Goal: Information Seeking & Learning: Compare options

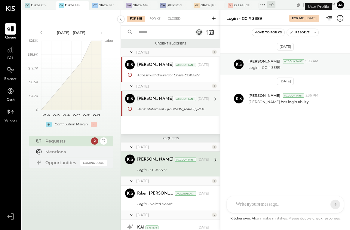
scroll to position [29, 0]
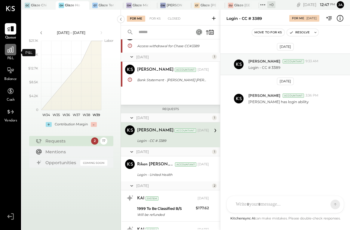
click at [14, 52] on icon at bounding box center [11, 50] width 6 height 6
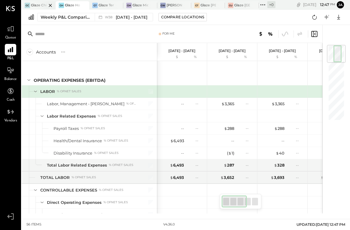
click at [42, 4] on div at bounding box center [45, 5] width 21 height 8
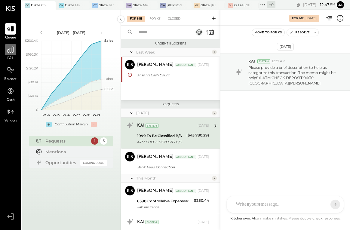
click at [11, 53] on icon at bounding box center [11, 50] width 8 height 8
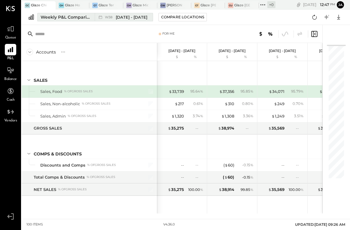
click at [79, 17] on div "Weekly P&L Comparison" at bounding box center [66, 17] width 50 height 6
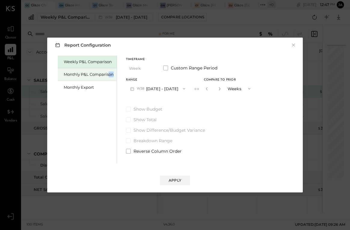
click at [109, 77] on div "Monthly P&L Comparison" at bounding box center [89, 75] width 50 height 6
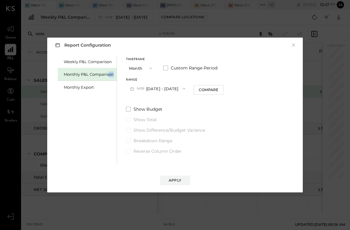
click at [170, 91] on button "M09 [DATE] - [DATE]" at bounding box center [157, 88] width 63 height 11
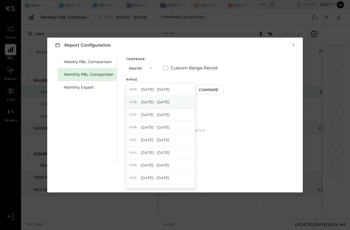
click at [166, 101] on span "[DATE] - [DATE]" at bounding box center [155, 101] width 29 height 5
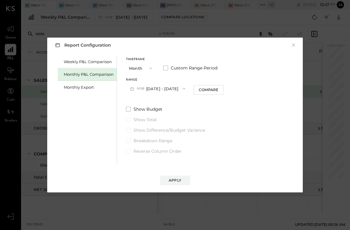
click at [170, 188] on div "Report Configuration × Weekly P&L Comparison Monthly P&L Comparison Monthly Exp…" at bounding box center [174, 115] width 255 height 155
click at [177, 177] on button "Apply" at bounding box center [175, 181] width 30 height 10
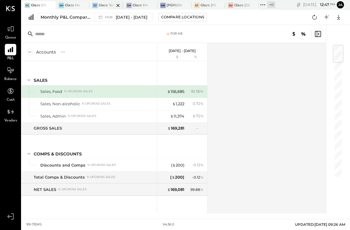
click at [94, 8] on div "GT" at bounding box center [94, 5] width 5 height 5
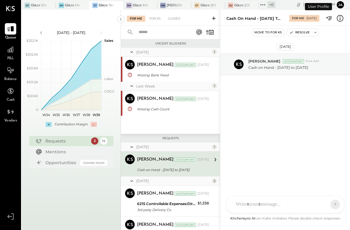
scroll to position [29, 0]
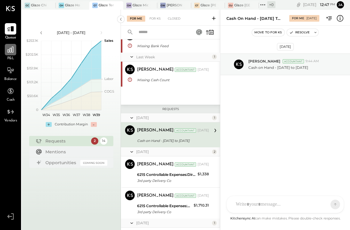
click at [13, 53] on icon at bounding box center [11, 50] width 8 height 8
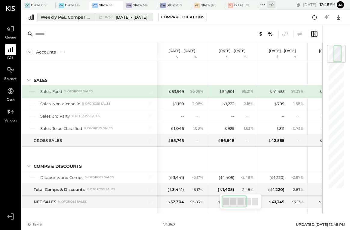
click at [130, 17] on span "[DATE] - [DATE]" at bounding box center [132, 17] width 32 height 6
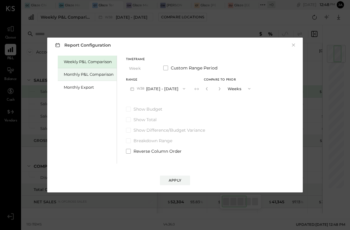
click at [88, 74] on div "Monthly P&L Comparison" at bounding box center [89, 75] width 50 height 6
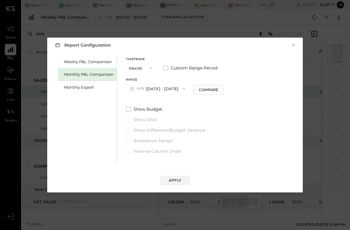
click at [182, 87] on icon "button" at bounding box center [184, 88] width 5 height 5
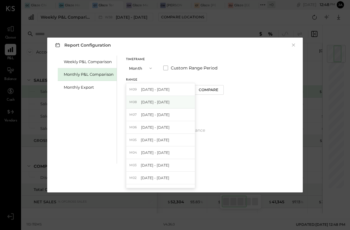
click at [173, 104] on div "M08 [DATE] - [DATE]" at bounding box center [160, 102] width 69 height 13
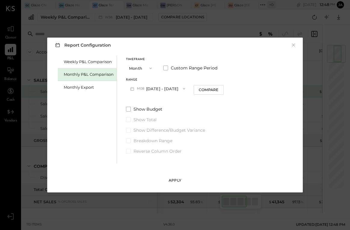
click at [173, 182] on div "Apply" at bounding box center [175, 180] width 13 height 5
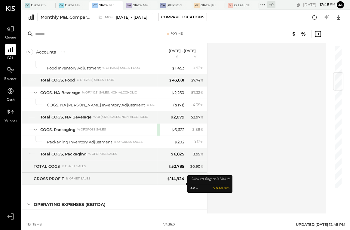
scroll to position [232, 0]
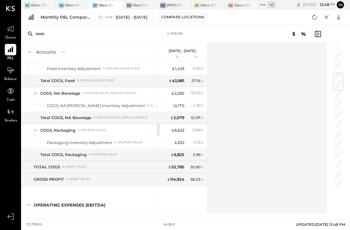
click at [315, 36] on icon at bounding box center [318, 34] width 6 height 6
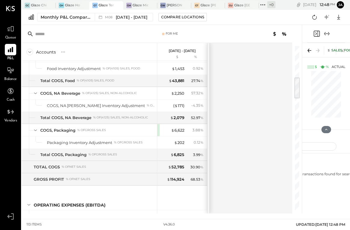
click at [313, 51] on icon at bounding box center [309, 50] width 8 height 8
click at [309, 51] on icon at bounding box center [309, 50] width 8 height 8
click at [325, 33] on icon "Expand panel (e)" at bounding box center [326, 33] width 7 height 7
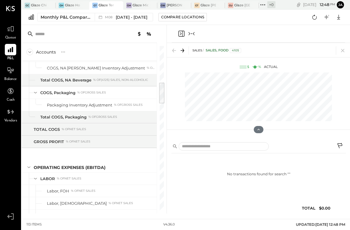
scroll to position [269, 1]
click at [181, 51] on icon at bounding box center [182, 50] width 8 height 8
click at [194, 38] on div at bounding box center [258, 34] width 173 height 18
click at [194, 35] on icon "Collapse panel (e)" at bounding box center [191, 33] width 7 height 7
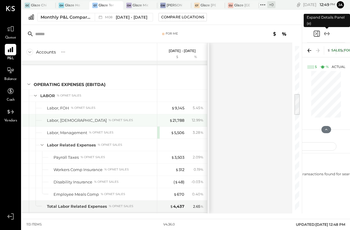
scroll to position [353, 0]
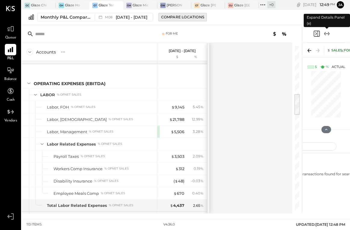
click at [179, 17] on div "Compare Locations" at bounding box center [182, 16] width 43 height 5
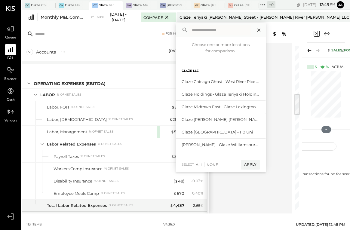
click at [263, 31] on icon at bounding box center [259, 30] width 8 height 8
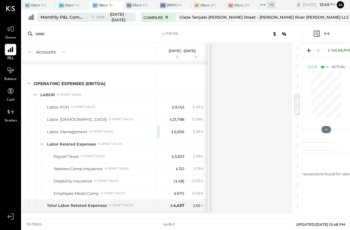
click at [77, 14] on div "Monthly P&L Comparison" at bounding box center [63, 17] width 44 height 6
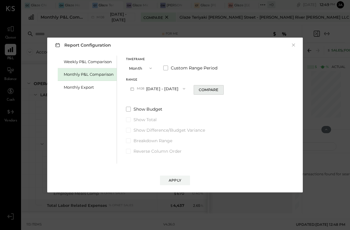
click at [213, 87] on button "Compare" at bounding box center [209, 90] width 30 height 10
click at [212, 89] on input "*" at bounding box center [213, 89] width 8 height 10
click at [218, 89] on icon "button" at bounding box center [220, 89] width 4 height 4
type input "*"
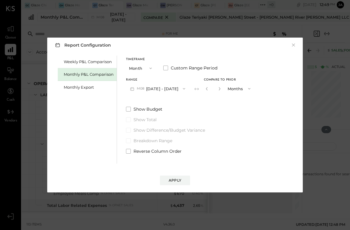
click at [165, 189] on div "Report Configuration × Weekly P&L Comparison Monthly P&L Comparison Monthly Exp…" at bounding box center [174, 115] width 255 height 155
click at [173, 182] on div "Apply" at bounding box center [175, 180] width 13 height 5
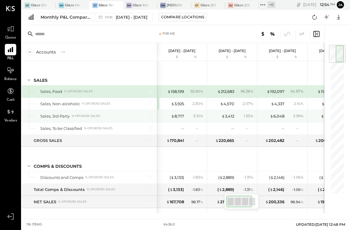
scroll to position [1, 0]
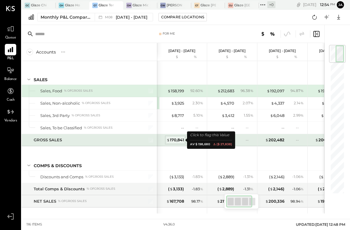
click at [173, 139] on div "$ 170,841" at bounding box center [175, 140] width 17 height 6
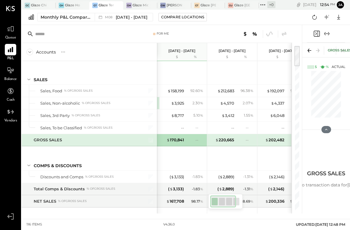
click at [332, 33] on div at bounding box center [326, 34] width 38 height 18
click at [326, 34] on icon "Expand panel (e)" at bounding box center [326, 33] width 3 height 0
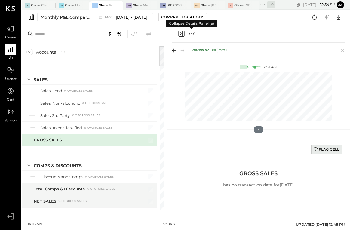
click at [320, 145] on button "Flag Cell" at bounding box center [326, 150] width 31 height 10
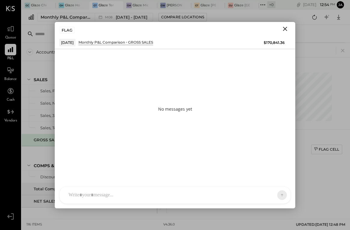
click at [222, 198] on div "KP [PERSON_NAME] TP [PERSON_NAME] [PERSON_NAME] MC [PERSON_NAME] [PERSON_NAME] …" at bounding box center [174, 194] width 231 height 17
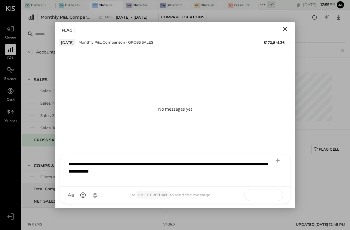
click at [277, 195] on button at bounding box center [270, 194] width 22 height 9
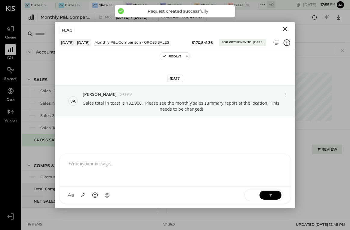
click at [284, 30] on icon "Close" at bounding box center [284, 28] width 7 height 7
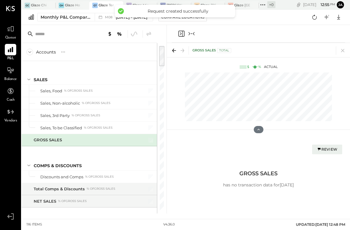
click at [192, 32] on icon "Collapse panel (e)" at bounding box center [191, 33] width 7 height 7
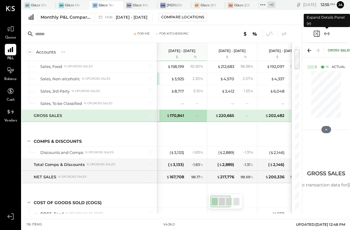
scroll to position [24, 0]
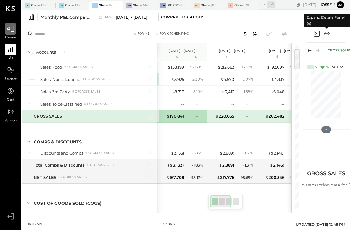
click at [11, 29] on icon at bounding box center [11, 29] width 8 height 8
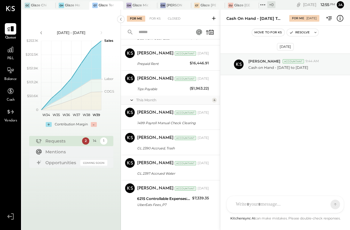
scroll to position [295, 0]
click at [154, 26] on div at bounding box center [158, 33] width 75 height 14
click at [155, 21] on div "For KS" at bounding box center [154, 19] width 17 height 6
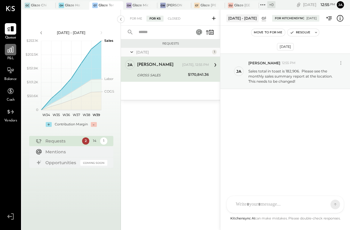
click at [10, 52] on icon at bounding box center [11, 50] width 6 height 6
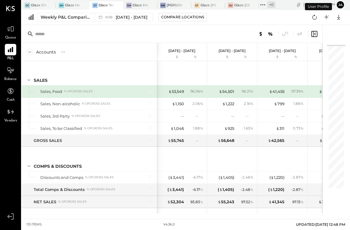
click at [57, 25] on div "Weekly P&L Comparison W38 [DATE] - [DATE] Compare Locations Google Sheets Excel" at bounding box center [186, 17] width 328 height 15
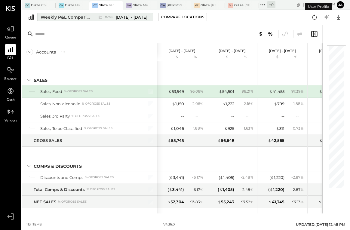
click at [62, 17] on div "Weekly P&L Comparison" at bounding box center [66, 17] width 50 height 6
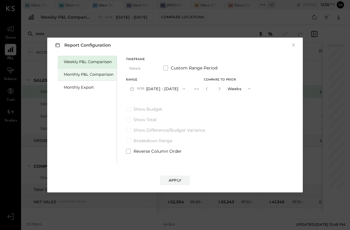
click at [94, 72] on div "Monthly P&L Comparison" at bounding box center [89, 75] width 50 height 6
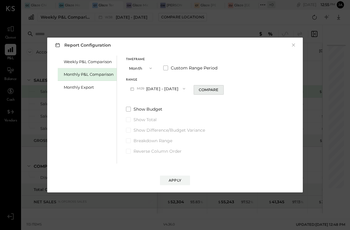
click at [206, 92] on div "Compare" at bounding box center [209, 89] width 20 height 5
click at [218, 89] on icon "button" at bounding box center [220, 89] width 4 height 4
type input "*"
click at [151, 91] on button "M09 [DATE] - [DATE]" at bounding box center [157, 88] width 63 height 11
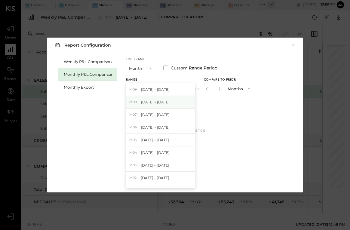
click at [153, 104] on span "[DATE] - [DATE]" at bounding box center [155, 101] width 29 height 5
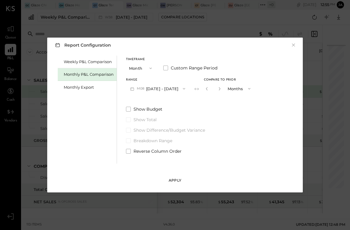
click at [170, 183] on button "Apply" at bounding box center [175, 181] width 30 height 10
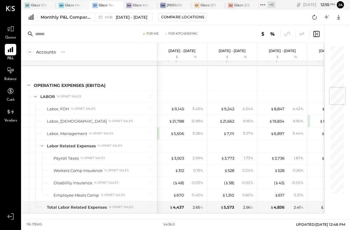
scroll to position [356, 0]
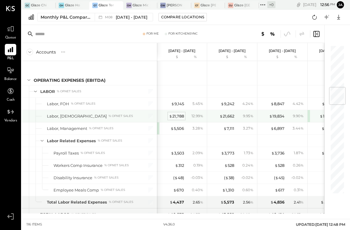
click at [176, 117] on div "$ 21,788" at bounding box center [176, 116] width 15 height 6
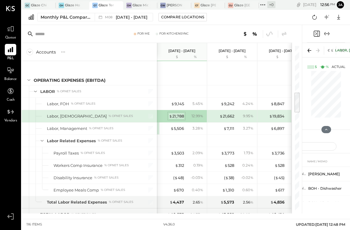
click at [177, 116] on div "$ 21,788" at bounding box center [176, 116] width 15 height 6
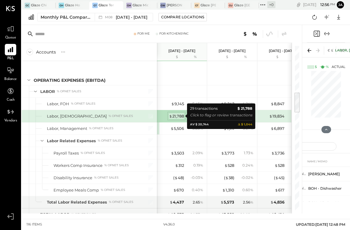
click at [173, 117] on div "$ 21,788" at bounding box center [176, 116] width 15 height 6
click at [171, 116] on span "$" at bounding box center [170, 116] width 3 height 5
click at [176, 115] on div "$ 21,788" at bounding box center [176, 116] width 15 height 6
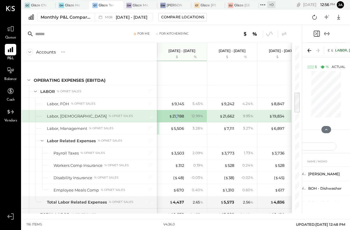
click at [327, 34] on icon "Expand panel (e)" at bounding box center [326, 33] width 7 height 7
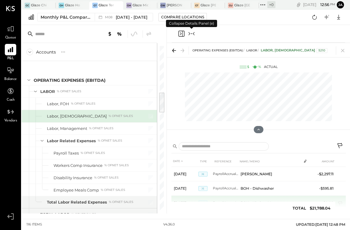
click at [251, 207] on td "BOH - Kitchen Manager" at bounding box center [269, 203] width 63 height 14
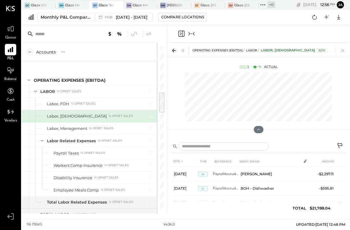
click at [250, 210] on td "BOH - Pre Dishwasher" at bounding box center [269, 217] width 63 height 14
click at [231, 148] on input "text" at bounding box center [224, 146] width 90 height 9
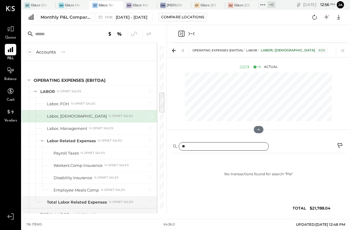
type input "*"
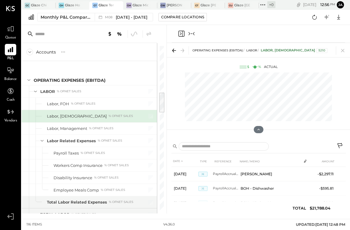
click at [341, 145] on icon at bounding box center [340, 146] width 7 height 7
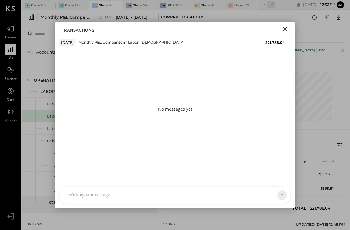
click at [249, 191] on div at bounding box center [170, 194] width 208 height 13
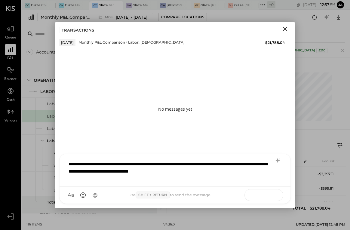
click at [272, 191] on button at bounding box center [270, 194] width 22 height 9
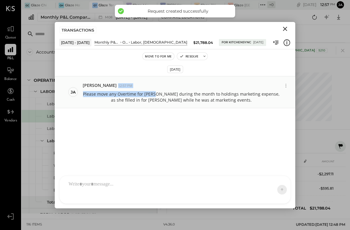
drag, startPoint x: 160, startPoint y: 78, endPoint x: 156, endPoint y: 95, distance: 17.3
click at [156, 95] on div "ja [PERSON_NAME] 12:57 PM Please move any Overtime for [PERSON_NAME] during the…" at bounding box center [175, 92] width 240 height 32
click at [283, 27] on icon "Close" at bounding box center [285, 29] width 4 height 4
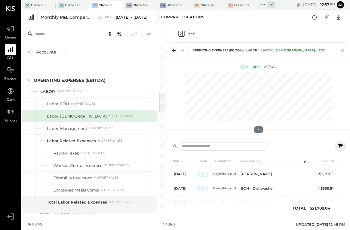
click at [197, 35] on div at bounding box center [258, 34] width 173 height 18
click at [193, 35] on icon "Collapse panel (e)" at bounding box center [191, 33] width 7 height 7
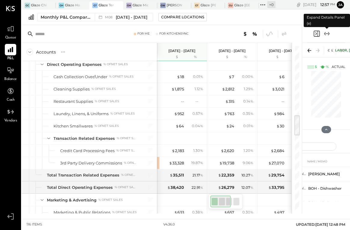
scroll to position [531, 0]
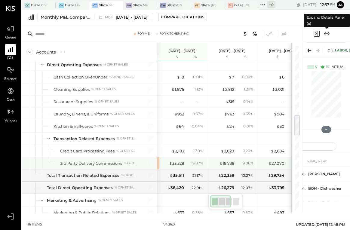
click at [176, 167] on div "$ 33,328 19.87 %" at bounding box center [182, 163] width 45 height 12
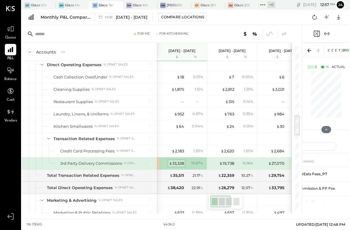
click at [177, 163] on div "$ 33,328" at bounding box center [176, 163] width 15 height 6
click at [324, 38] on div at bounding box center [326, 34] width 38 height 18
click at [326, 36] on icon "Expand panel (e)" at bounding box center [326, 33] width 7 height 7
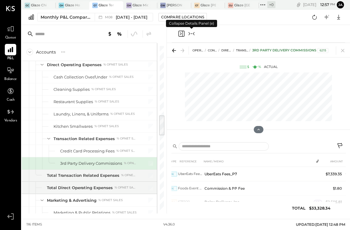
scroll to position [0, 22]
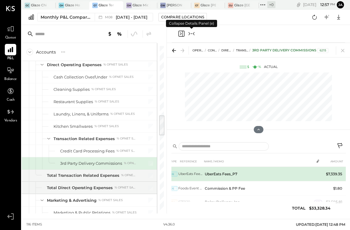
click at [346, 177] on icon at bounding box center [348, 175] width 4 height 4
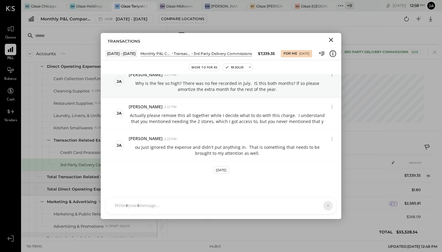
scroll to position [25, 0]
click at [150, 36] on div "TRANSACTIONS" at bounding box center [221, 40] width 240 height 14
click at [225, 230] on div "[PERSON_NAME] Chicago Ghost - West River Rice LLC [PERSON_NAME] Holdings - Glaz…" at bounding box center [232, 120] width 420 height 241
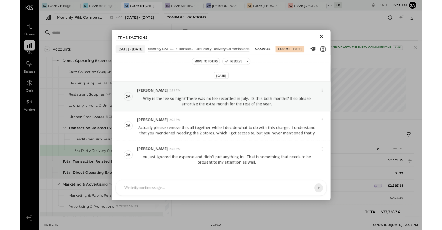
scroll to position [0, 0]
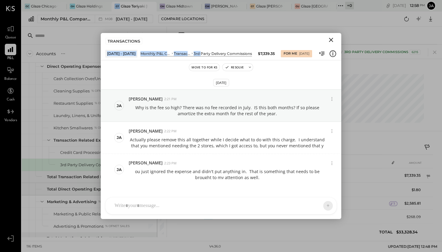
drag, startPoint x: 195, startPoint y: 53, endPoint x: 218, endPoint y: 39, distance: 27.1
click at [218, 39] on div "TRANSACTIONS [DATE] - [DATE] Monthly P&L Comparison OPERATING EXPENSES (EBITDA)…" at bounding box center [221, 46] width 240 height 27
drag, startPoint x: 219, startPoint y: 39, endPoint x: 232, endPoint y: 40, distance: 13.8
click at [232, 40] on div "TRANSACTIONS" at bounding box center [221, 40] width 240 height 14
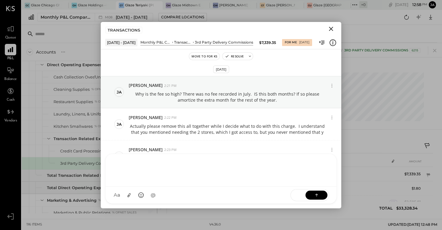
click at [242, 195] on div "KP [PERSON_NAME] TP [PERSON_NAME] [PERSON_NAME] MC [PERSON_NAME] [PERSON_NAME] …" at bounding box center [220, 179] width 231 height 50
click at [237, 176] on div at bounding box center [221, 169] width 219 height 24
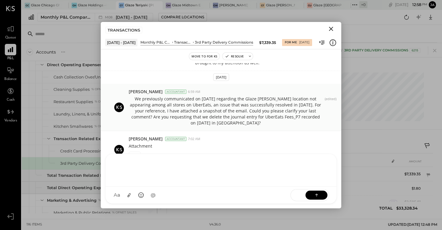
scroll to position [101, 0]
click at [225, 167] on div at bounding box center [221, 169] width 219 height 24
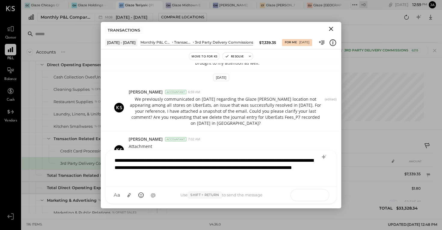
click at [314, 192] on icon at bounding box center [316, 195] width 6 height 6
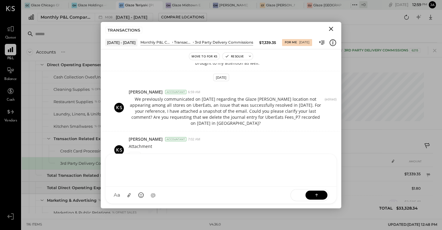
scroll to position [153, 0]
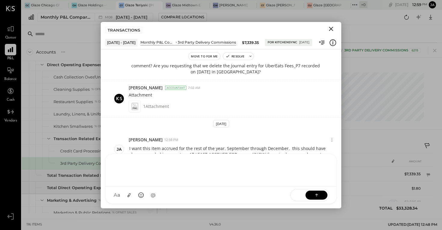
click at [336, 31] on div "TRANSACTIONS" at bounding box center [221, 29] width 240 height 14
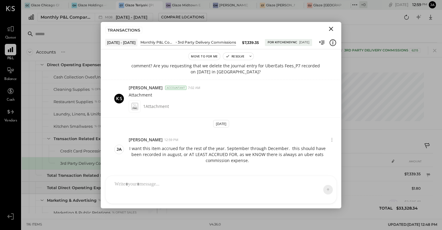
click at [333, 30] on icon "Close" at bounding box center [330, 28] width 7 height 7
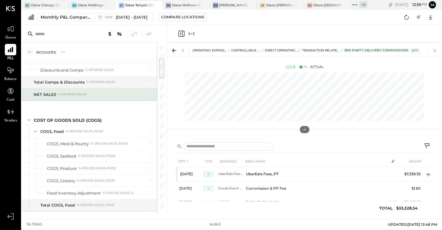
scroll to position [0, 1]
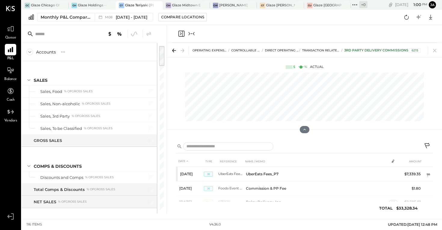
click at [189, 35] on icon "Collapse panel (e)" at bounding box center [191, 33] width 7 height 7
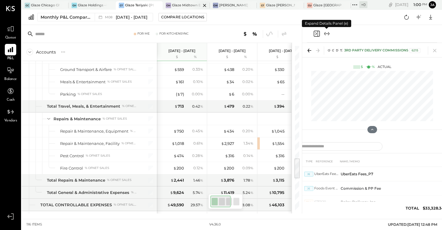
click at [192, 4] on div at bounding box center [199, 5] width 21 height 8
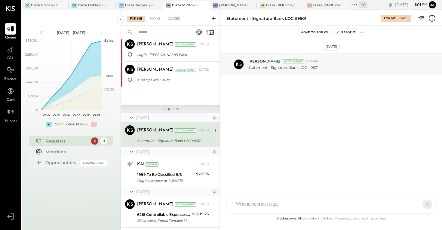
click at [11, 58] on span "P&L" at bounding box center [10, 58] width 7 height 5
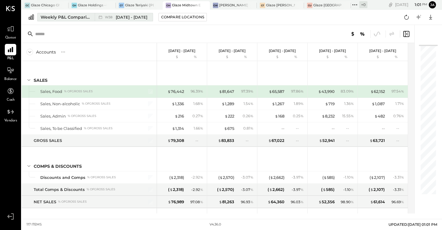
click at [77, 16] on div "Weekly P&L Comparison" at bounding box center [66, 17] width 50 height 6
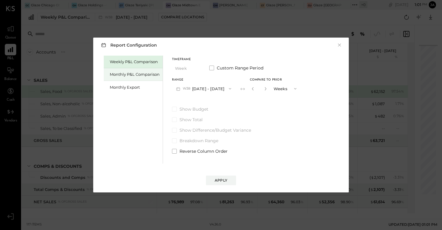
click at [125, 74] on div "Monthly P&L Comparison" at bounding box center [135, 75] width 50 height 6
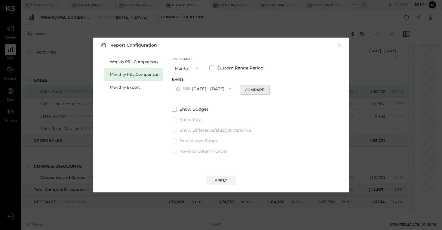
click at [253, 90] on div "Compare" at bounding box center [255, 89] width 20 height 5
click at [265, 89] on icon "button" at bounding box center [266, 89] width 4 height 4
type input "*"
click at [218, 186] on div "Report Configuration × Weekly P&L Comparison Monthly P&L Comparison Monthly Exp…" at bounding box center [220, 115] width 255 height 155
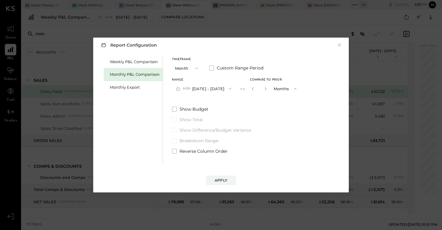
click at [200, 92] on button "M09 [DATE] - [DATE]" at bounding box center [203, 88] width 63 height 11
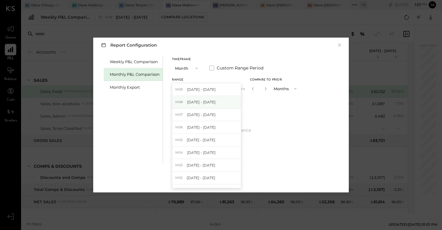
click at [199, 105] on div "M08 [DATE] - [DATE]" at bounding box center [206, 102] width 69 height 13
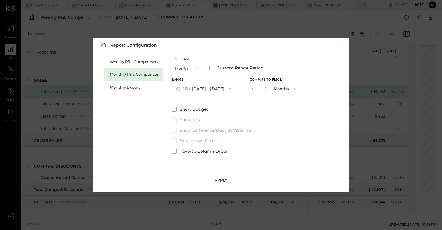
click at [217, 178] on div "Apply" at bounding box center [221, 180] width 13 height 5
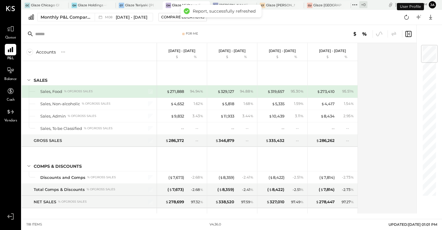
drag, startPoint x: 220, startPoint y: 180, endPoint x: 212, endPoint y: 180, distance: 7.5
click at [212, 180] on div "( $ 8,359 )" at bounding box center [222, 178] width 24 height 6
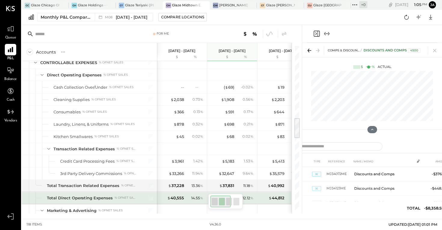
drag, startPoint x: 228, startPoint y: 200, endPoint x: 195, endPoint y: 204, distance: 32.7
click at [195, 204] on div "For Me Accounts S % GL [DATE] - [DATE] $ % [DATE] - [DATE] $ % [DATE] - [DATE] …" at bounding box center [157, 119] width 271 height 188
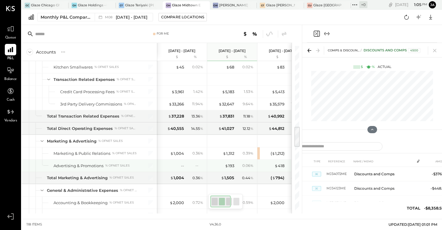
scroll to position [619, 0]
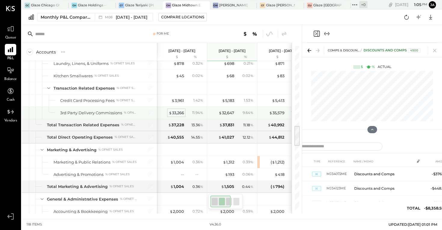
click at [170, 114] on span "$" at bounding box center [170, 112] width 3 height 5
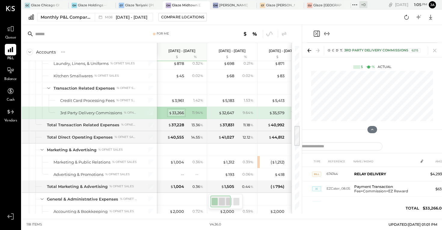
click at [174, 112] on div "$ 33,266" at bounding box center [176, 113] width 15 height 6
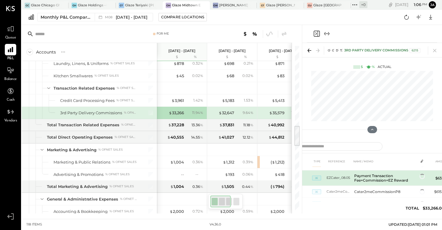
scroll to position [14, 0]
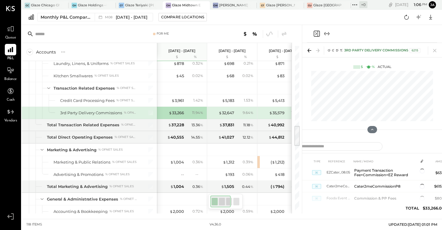
click at [329, 32] on icon "Expand panel (e)" at bounding box center [326, 33] width 7 height 7
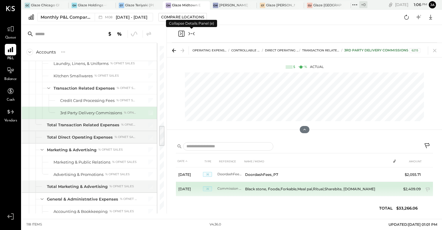
scroll to position [296, 0]
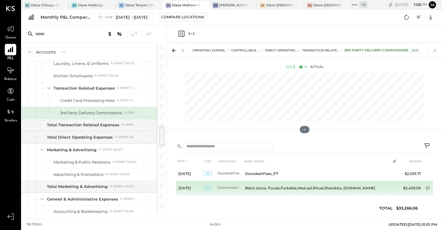
click at [350, 187] on icon at bounding box center [427, 188] width 4 height 5
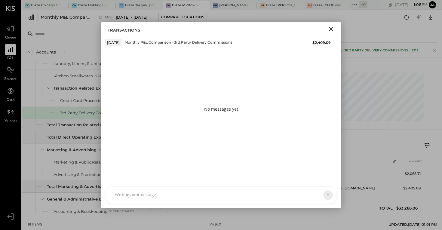
click at [294, 195] on div "KP [PERSON_NAME] TP [PERSON_NAME] [PERSON_NAME] MC [PERSON_NAME] [PERSON_NAME] …" at bounding box center [220, 194] width 231 height 17
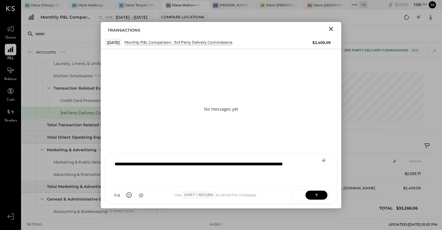
click at [189, 166] on div "**********" at bounding box center [221, 169] width 219 height 24
click at [310, 165] on div "**********" at bounding box center [221, 169] width 219 height 24
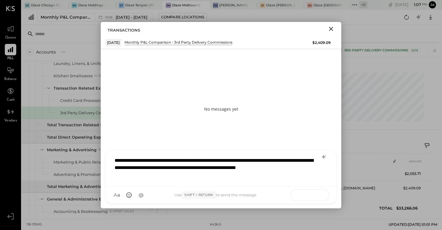
click at [318, 193] on icon at bounding box center [316, 195] width 6 height 6
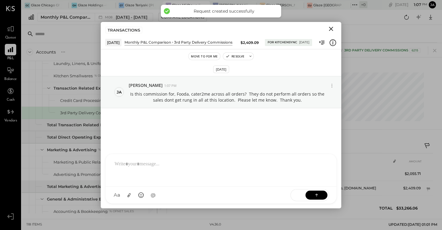
click at [331, 29] on icon "Close" at bounding box center [331, 29] width 4 height 4
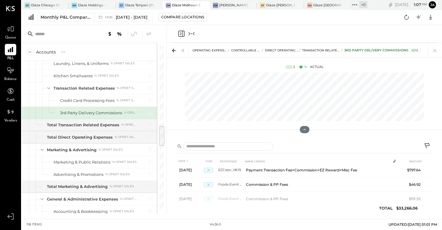
scroll to position [118, 0]
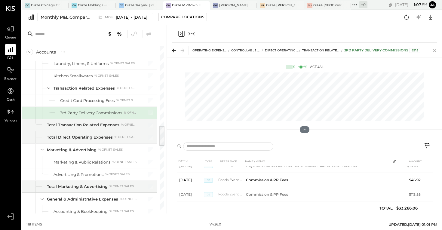
click at [350, 48] on icon at bounding box center [434, 50] width 8 height 8
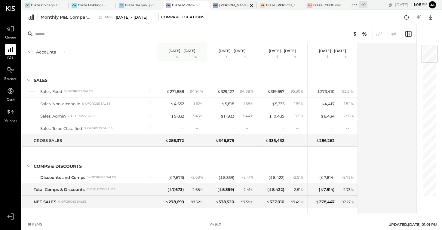
click at [229, 4] on div "[PERSON_NAME] - Glaze Williamsburg One LLC" at bounding box center [233, 5] width 29 height 5
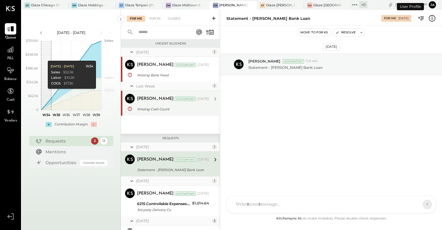
scroll to position [29, 0]
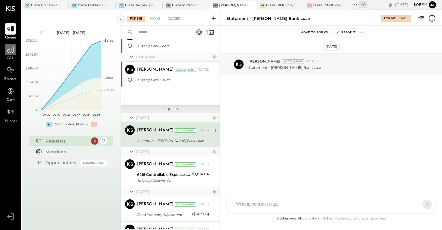
click at [5, 53] on div at bounding box center [10, 49] width 11 height 11
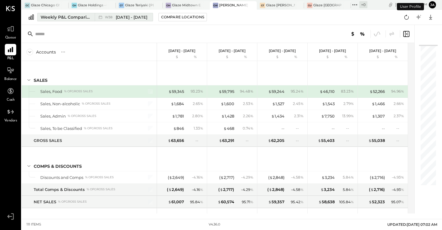
click at [75, 18] on div "Weekly P&L Comparison" at bounding box center [66, 17] width 50 height 6
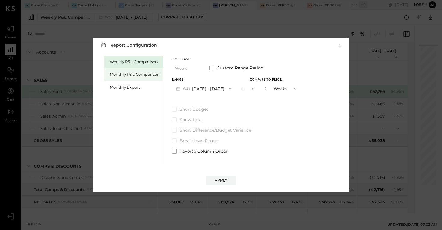
click at [118, 75] on div "Monthly P&L Comparison" at bounding box center [135, 75] width 50 height 6
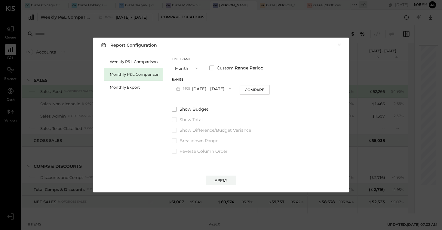
click at [209, 95] on div "Timeframe Month Custom Range Period Range M09 [DATE] - [DATE] Compare Show Budg…" at bounding box center [221, 105] width 98 height 99
click at [210, 90] on button "M09 [DATE] - [DATE]" at bounding box center [203, 88] width 63 height 11
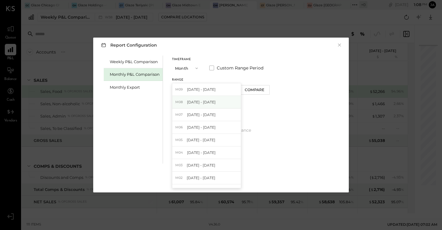
click at [210, 106] on div "M08 [DATE] - [DATE]" at bounding box center [206, 102] width 69 height 13
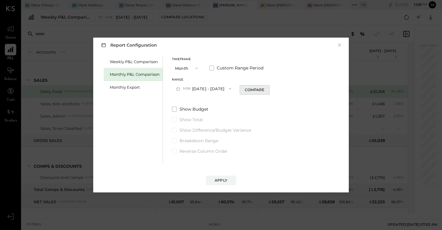
click at [260, 93] on button "Compare" at bounding box center [255, 90] width 30 height 10
click at [246, 89] on div "Range M08 [DATE] - [DATE] Compare" at bounding box center [221, 86] width 98 height 16
click at [264, 90] on icon "button" at bounding box center [265, 88] width 2 height 3
type input "*"
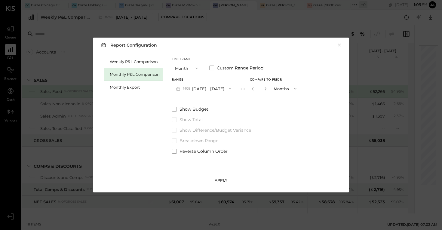
click at [221, 181] on div "Apply" at bounding box center [221, 180] width 13 height 5
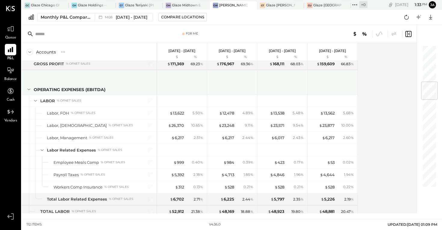
scroll to position [310, 0]
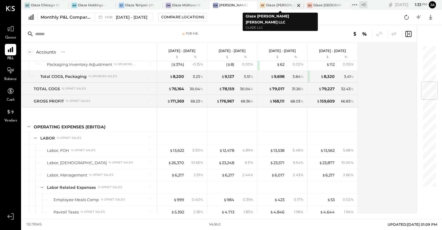
click at [280, 5] on div "Glaze [PERSON_NAME] [PERSON_NAME] LLC" at bounding box center [280, 5] width 29 height 5
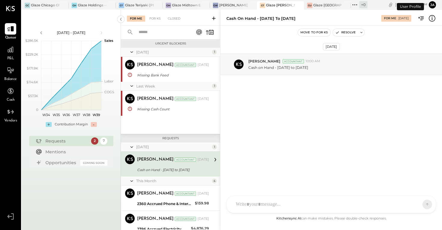
scroll to position [29, 0]
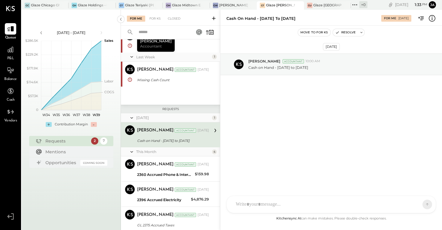
click at [8, 58] on span "P&L" at bounding box center [10, 58] width 7 height 5
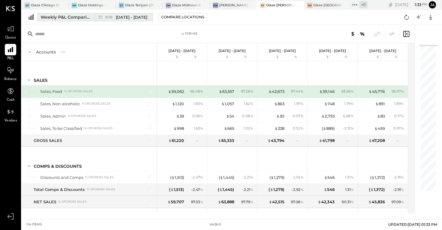
click at [56, 17] on div "Weekly P&L Comparison" at bounding box center [66, 17] width 50 height 6
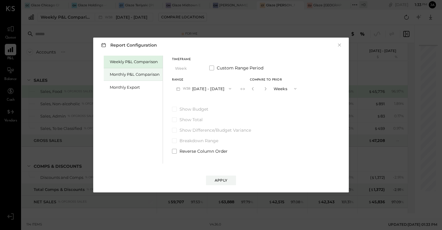
click at [127, 75] on div "Monthly P&L Comparison" at bounding box center [135, 75] width 50 height 6
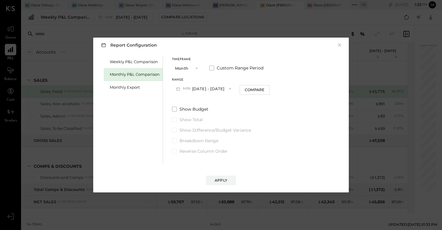
click at [186, 81] on div "Range" at bounding box center [203, 79] width 63 height 3
click at [190, 92] on button "M09 [DATE] - [DATE]" at bounding box center [203, 88] width 63 height 11
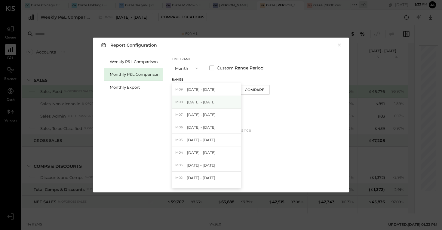
click at [192, 97] on div "M08 [DATE] - [DATE]" at bounding box center [206, 102] width 69 height 13
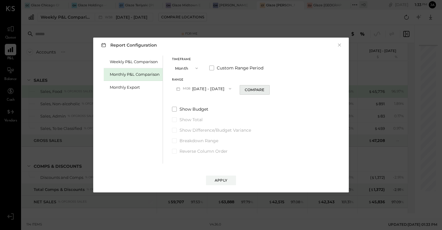
click at [261, 88] on div "Compare" at bounding box center [255, 89] width 20 height 5
click at [264, 88] on icon "button" at bounding box center [266, 89] width 4 height 4
click at [251, 90] on icon "button" at bounding box center [253, 89] width 4 height 4
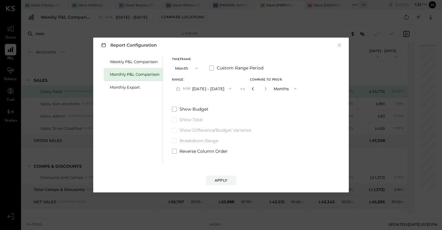
type input "*"
click at [214, 190] on div "Report Configuration × Weekly P&L Comparison Monthly P&L Comparison Monthly Exp…" at bounding box center [220, 115] width 255 height 155
click at [214, 183] on button "Apply" at bounding box center [221, 181] width 30 height 10
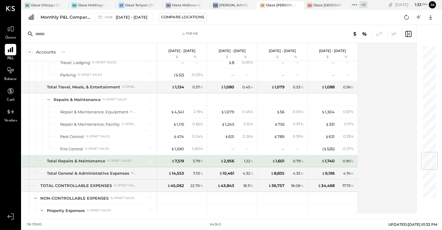
scroll to position [903, 0]
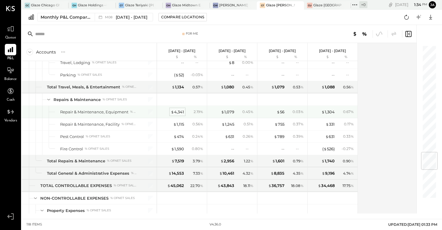
click at [177, 114] on div "$ 4,341" at bounding box center [177, 112] width 13 height 6
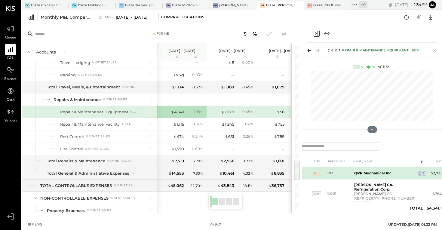
click at [350, 172] on span "2" at bounding box center [423, 173] width 2 height 4
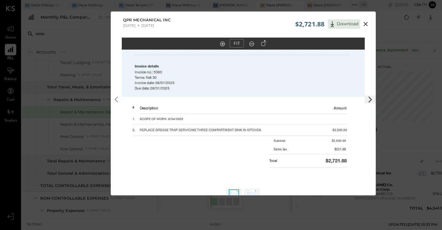
click at [350, 103] on icon at bounding box center [369, 99] width 7 height 7
drag, startPoint x: 112, startPoint y: 101, endPoint x: 117, endPoint y: 102, distance: 4.8
click at [117, 102] on button at bounding box center [116, 100] width 11 height 8
click at [350, 24] on icon at bounding box center [365, 24] width 4 height 4
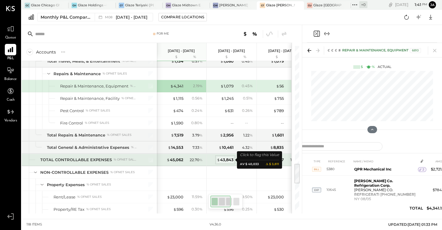
scroll to position [928, 0]
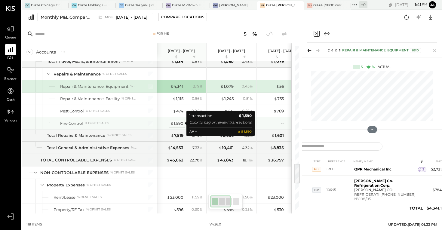
click at [175, 124] on div "$ 1,590" at bounding box center [176, 124] width 13 height 6
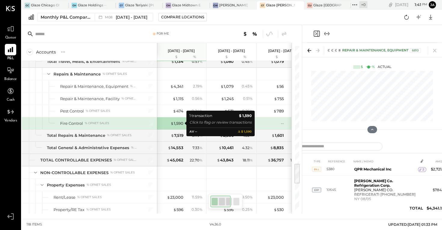
scroll to position [0, 0]
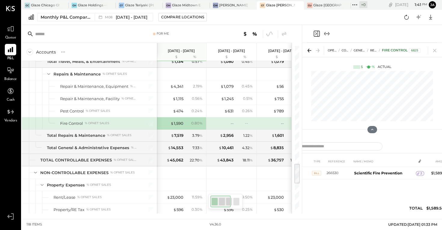
click at [326, 34] on icon "Expand panel (e)" at bounding box center [326, 33] width 3 height 0
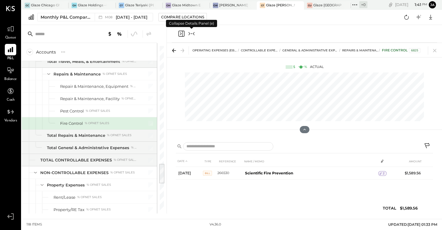
click at [350, 142] on div at bounding box center [304, 147] width 257 height 12
click at [350, 147] on icon at bounding box center [427, 146] width 7 height 7
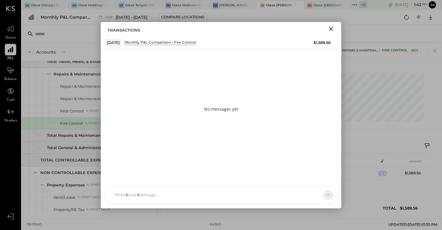
click at [275, 196] on div "KP [PERSON_NAME] TP [PERSON_NAME] [PERSON_NAME] MC [PERSON_NAME] [PERSON_NAME] …" at bounding box center [220, 194] width 231 height 17
click at [317, 192] on icon at bounding box center [316, 195] width 6 height 6
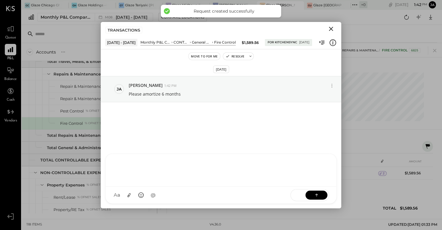
click at [330, 29] on icon "Close" at bounding box center [330, 28] width 7 height 7
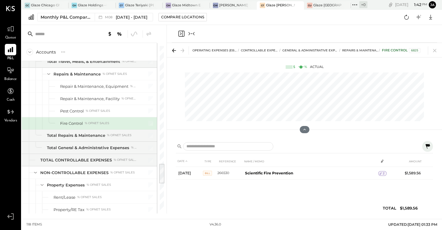
click at [194, 31] on icon "Collapse panel (e)" at bounding box center [191, 33] width 7 height 7
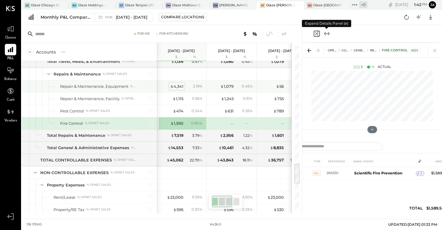
click at [181, 88] on div "$ 4,341" at bounding box center [176, 87] width 13 height 6
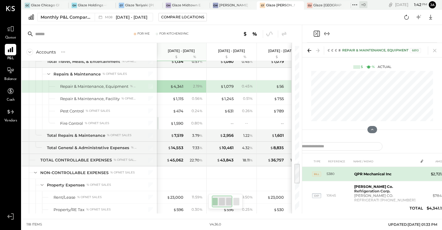
click at [350, 175] on b "QPR Mechanical Inc" at bounding box center [372, 174] width 37 height 5
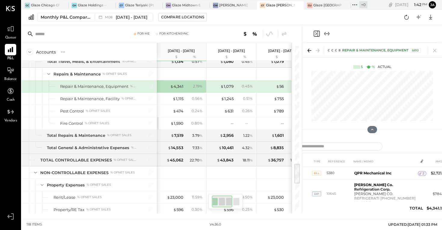
click at [328, 32] on icon "Expand panel (e)" at bounding box center [326, 33] width 7 height 7
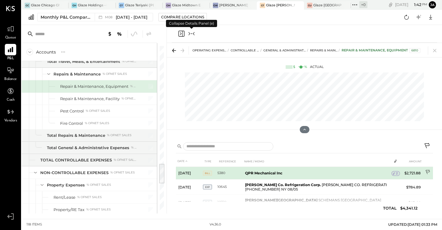
click at [350, 173] on icon at bounding box center [428, 173] width 6 height 6
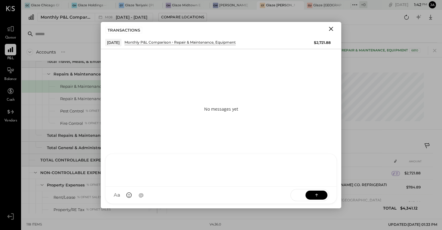
click at [284, 200] on div "KP [PERSON_NAME] TP [PERSON_NAME] [PERSON_NAME] MC [PERSON_NAME] [PERSON_NAME] …" at bounding box center [220, 179] width 231 height 50
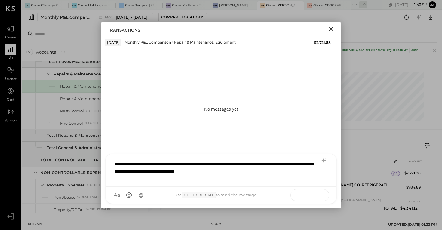
click at [316, 191] on button at bounding box center [316, 194] width 22 height 9
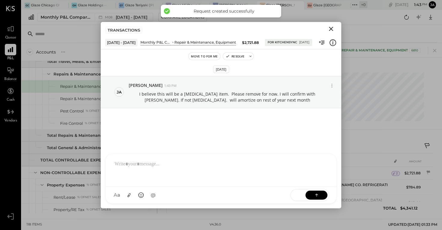
click at [332, 29] on icon "Close" at bounding box center [331, 29] width 4 height 4
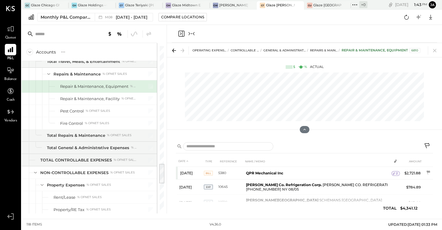
click at [191, 35] on icon "Collapse panel (e)" at bounding box center [191, 33] width 7 height 7
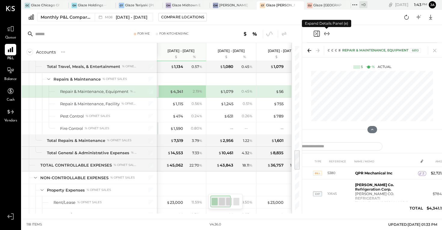
scroll to position [726, 0]
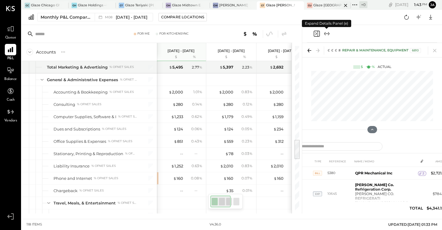
click at [327, 6] on div "Glaze [GEOGRAPHIC_DATA] - 110 Uni" at bounding box center [327, 5] width 29 height 5
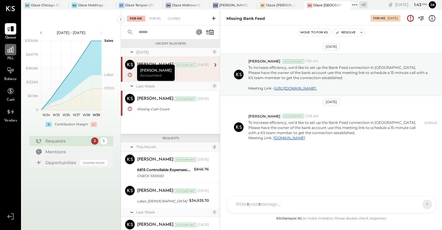
click at [12, 54] on div at bounding box center [10, 49] width 11 height 11
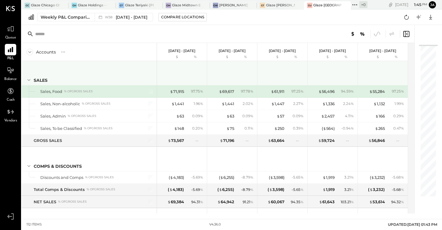
drag, startPoint x: 138, startPoint y: 64, endPoint x: 121, endPoint y: 37, distance: 31.9
click at [132, 59] on div "Accounts S % GL [DATE] - [DATE] $ % [DATE] - [DATE] $ % [DATE] - [DATE] $ % [DA…" at bounding box center [215, 128] width 386 height 170
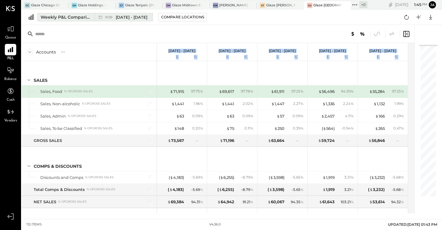
click at [71, 19] on div "Weekly P&L Comparison" at bounding box center [66, 17] width 50 height 6
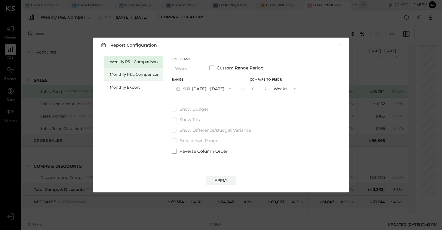
click at [127, 79] on div "Monthly P&L Comparison" at bounding box center [133, 74] width 59 height 13
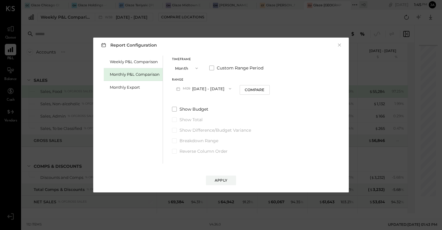
click at [203, 87] on button "M09 [DATE] - [DATE]" at bounding box center [203, 88] width 63 height 11
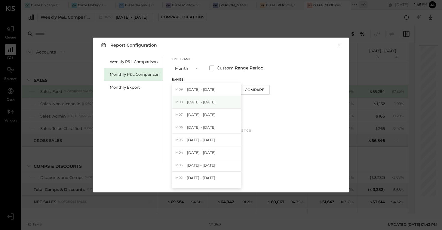
click at [203, 103] on span "[DATE] - [DATE]" at bounding box center [201, 101] width 29 height 5
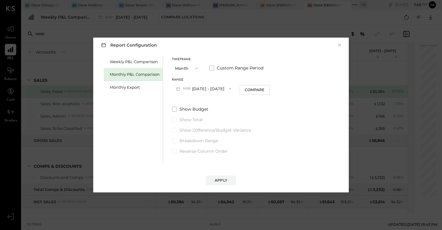
click at [258, 95] on div "Timeframe Month Custom Range Period Range M08 [DATE] - [DATE] Compare Show Budg…" at bounding box center [221, 105] width 98 height 99
click at [258, 89] on div "Compare" at bounding box center [255, 89] width 20 height 5
click at [264, 89] on icon "button" at bounding box center [266, 89] width 4 height 4
type input "*"
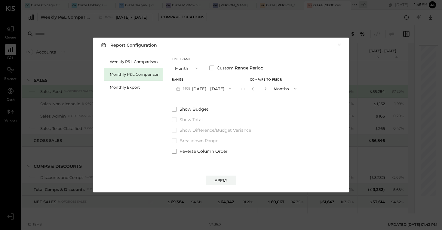
click at [225, 186] on div "Report Configuration × Weekly P&L Comparison Monthly P&L Comparison Monthly Exp…" at bounding box center [220, 115] width 255 height 155
click at [225, 184] on button "Apply" at bounding box center [221, 181] width 30 height 10
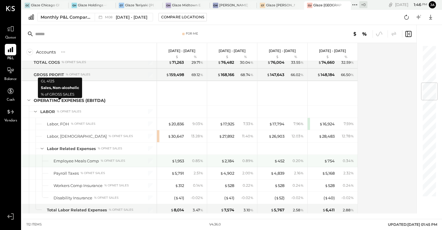
scroll to position [317, 0]
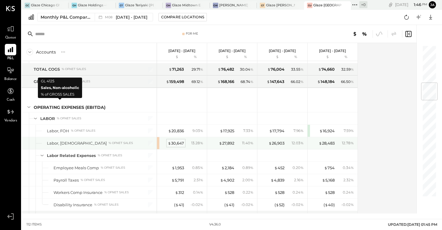
click at [175, 144] on div "$ 30,647" at bounding box center [176, 143] width 16 height 6
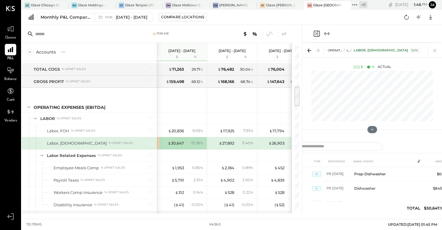
click at [332, 31] on div at bounding box center [372, 34] width 130 height 18
click at [327, 32] on icon "Expand panel (e)" at bounding box center [326, 33] width 7 height 7
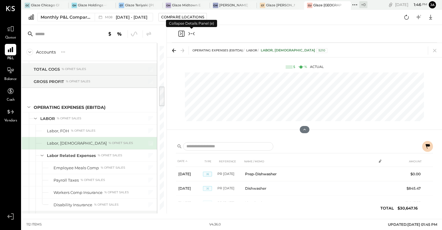
click at [350, 143] on icon at bounding box center [427, 146] width 7 height 7
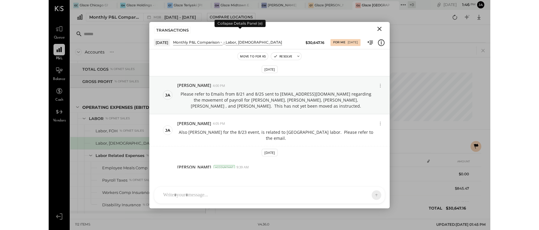
scroll to position [204, 0]
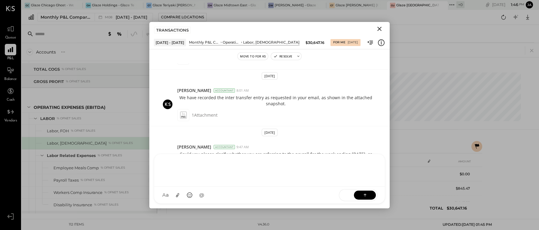
click at [261, 187] on div at bounding box center [269, 170] width 231 height 33
click at [247, 164] on div at bounding box center [269, 169] width 219 height 24
click at [250, 151] on p "Could you please clarify whether you are referring to the payroll for the week …" at bounding box center [275, 163] width 197 height 24
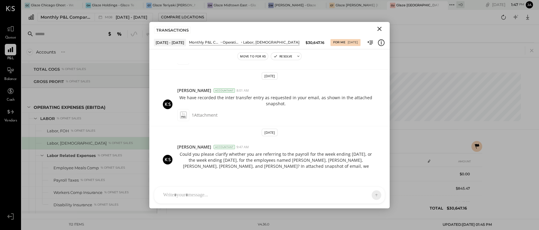
click at [272, 195] on div "KP [PERSON_NAME] TP [PERSON_NAME] [PERSON_NAME] MC [PERSON_NAME] [PERSON_NAME] …" at bounding box center [269, 194] width 231 height 17
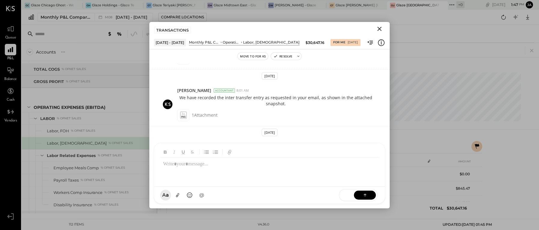
click at [271, 195] on div "A a @ Use Shift + Return to send the message SEND" at bounding box center [269, 195] width 231 height 17
click at [273, 113] on div "[PERSON_NAME] Accountant 8:01 AM We have recorded the inter transfer entry as r…" at bounding box center [269, 105] width 240 height 44
click at [299, 144] on div "[PERSON_NAME] Accountant 9:47 AM" at bounding box center [281, 147] width 208 height 6
click at [269, 141] on div "KP [PERSON_NAME] TP [PERSON_NAME] [PERSON_NAME] MC [PERSON_NAME] [PERSON_NAME] …" at bounding box center [269, 173] width 240 height 70
click at [212, 145] on div at bounding box center [269, 165] width 231 height 44
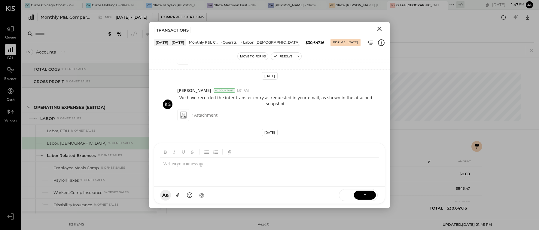
click at [216, 188] on div "A a @ Use Shift + Return to send the message SEND" at bounding box center [269, 195] width 231 height 17
click at [206, 118] on div "[DATE] ja [PERSON_NAME] 4:00 PM Please refer to Emails from 8/21 and 8/25 sent …" at bounding box center [269, 115] width 240 height 105
click at [234, 109] on div "1 Attachment" at bounding box center [281, 115] width 208 height 12
click at [222, 59] on div "Move to for ks Resolve" at bounding box center [269, 56] width 240 height 8
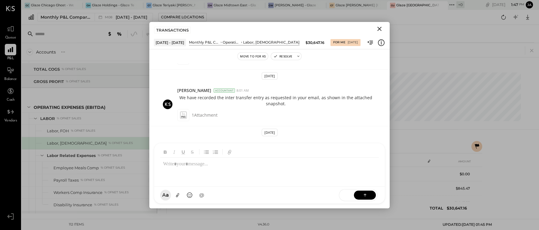
click at [350, 197] on button at bounding box center [365, 195] width 22 height 9
click at [303, 175] on div at bounding box center [269, 169] width 219 height 24
click at [289, 197] on div "A a @ Use Shift + Return to send the message SEND" at bounding box center [269, 195] width 231 height 17
click at [304, 127] on div "[DATE] ja [PERSON_NAME] 4:00 PM Please refer to Emails from 8/21 and 8/25 sent …" at bounding box center [269, 115] width 240 height 105
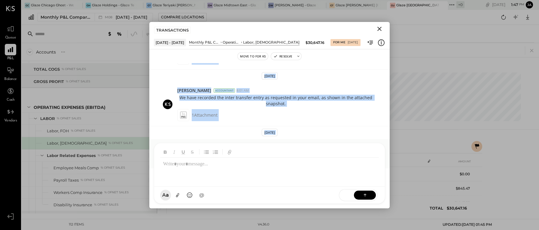
click at [304, 129] on div "[DATE] ja [PERSON_NAME] 4:00 PM Please refer to Emails from 8/21 and 8/25 sent …" at bounding box center [269, 115] width 240 height 105
click at [275, 129] on div "[DATE]" at bounding box center [270, 133] width 16 height 8
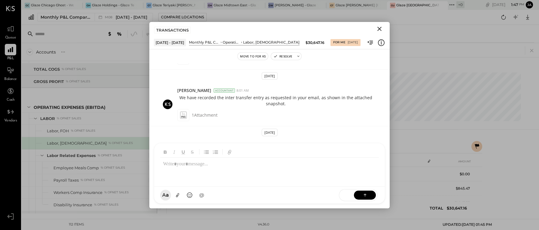
click at [196, 143] on div at bounding box center [269, 165] width 231 height 44
click at [197, 144] on span "[PERSON_NAME]" at bounding box center [194, 147] width 34 height 6
click at [216, 145] on div "Accountant" at bounding box center [224, 147] width 21 height 4
click at [125, 102] on div "Operating Expenses (EBITDA)" at bounding box center [89, 100] width 135 height 24
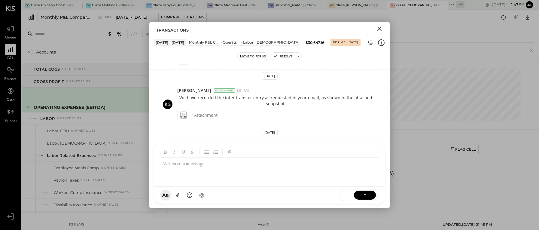
click at [249, 138] on div "KP [PERSON_NAME] TP [PERSON_NAME] [PERSON_NAME] MC [PERSON_NAME] [PERSON_NAME] …" at bounding box center [269, 173] width 240 height 70
click at [220, 41] on div "Monthly P&L Comparison" at bounding box center [204, 42] width 31 height 5
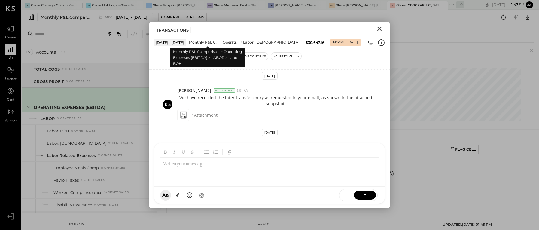
click at [206, 43] on div "Monthly P&L Comparison" at bounding box center [204, 42] width 31 height 5
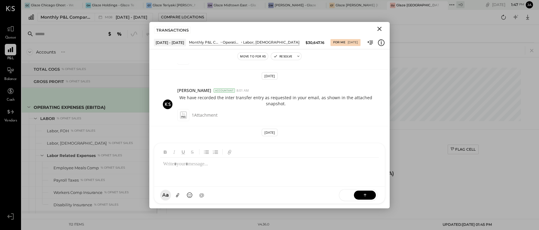
click at [170, 41] on div "[DATE] - [DATE]" at bounding box center [170, 43] width 32 height 8
click at [340, 38] on div "[DATE] - [DATE] Monthly P&L Comparison Operating Expenses (EBITDA) LABOR Labor,…" at bounding box center [269, 42] width 231 height 8
click at [350, 43] on icon at bounding box center [371, 43] width 8 height 8
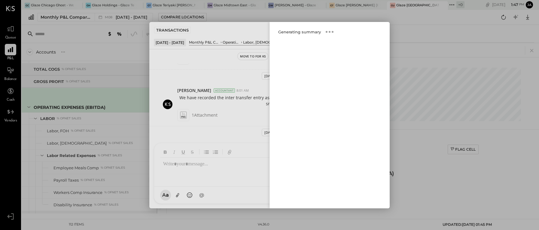
click at [223, 64] on div "Close panel" at bounding box center [269, 115] width 240 height 186
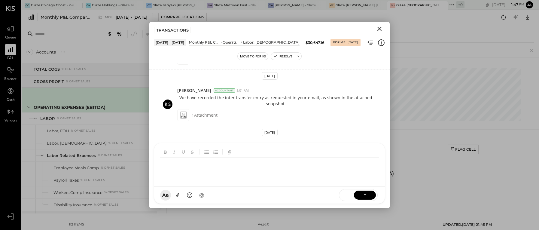
click at [307, 161] on div at bounding box center [269, 169] width 219 height 24
click at [350, 187] on div "A a @ Use Shift + Return to send the message SEND" at bounding box center [269, 195] width 231 height 17
click at [350, 30] on icon "Close" at bounding box center [380, 29] width 4 height 4
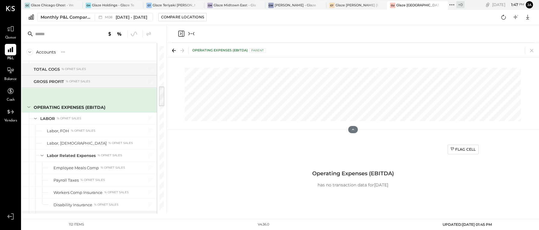
click at [193, 35] on icon "Collapse panel (e)" at bounding box center [191, 33] width 7 height 7
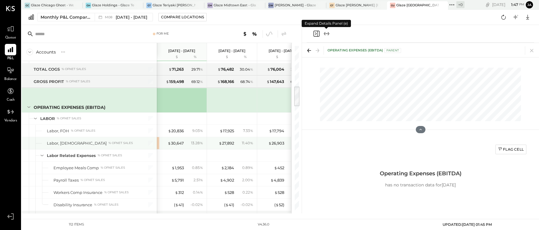
click at [179, 139] on div "$ 30,647 13.28 %" at bounding box center [182, 143] width 45 height 12
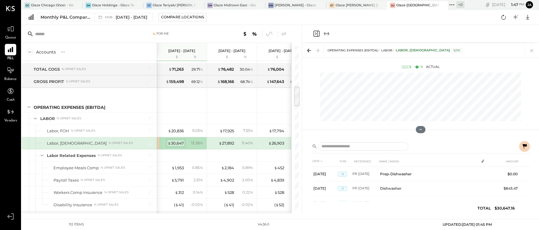
click at [179, 142] on div "$ 30,647" at bounding box center [176, 143] width 16 height 6
click at [350, 145] on icon at bounding box center [525, 146] width 5 height 5
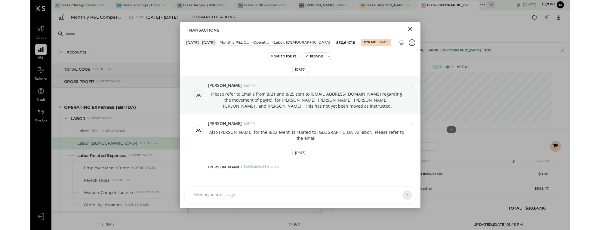
scroll to position [204, 0]
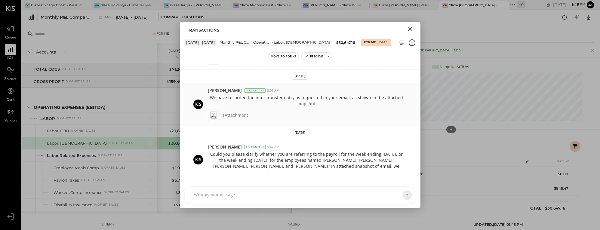
click at [350, 87] on div "[PERSON_NAME] Accountant 8:01 AM" at bounding box center [312, 90] width 208 height 6
click at [350, 151] on p "Could you please clarify whether you are referring to the payroll for the week …" at bounding box center [306, 163] width 197 height 24
click at [350, 199] on div "KP [PERSON_NAME] TP [PERSON_NAME] [PERSON_NAME] MC [PERSON_NAME] [PERSON_NAME] …" at bounding box center [299, 194] width 231 height 17
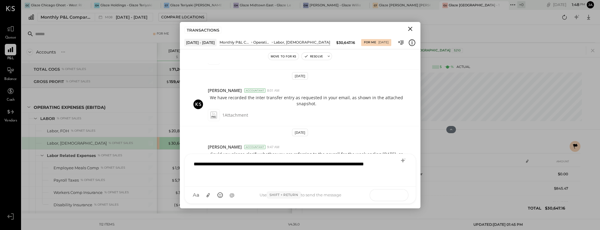
click at [350, 197] on button at bounding box center [395, 194] width 22 height 9
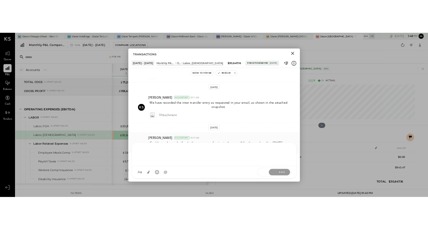
scroll to position [243, 0]
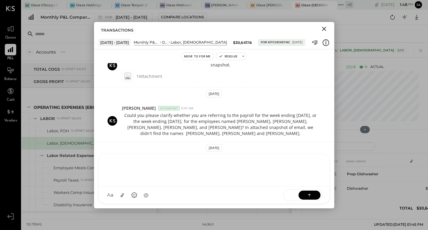
click at [350, 40] on div at bounding box center [365, 34] width 117 height 18
click at [350, 52] on icon at bounding box center [421, 50] width 8 height 8
click at [303, 52] on div at bounding box center [302, 119] width 2 height 188
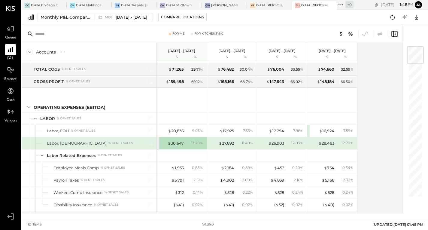
click at [350, 52] on div at bounding box center [415, 55] width 17 height 18
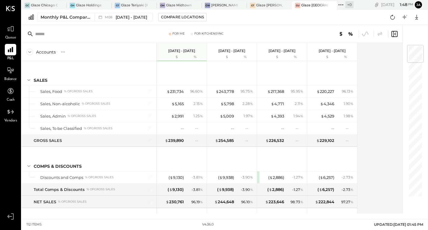
click at [350, 42] on div at bounding box center [413, 119] width 20 height 188
click at [350, 35] on icon at bounding box center [394, 33] width 7 height 7
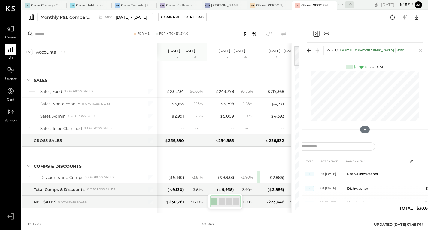
click at [326, 34] on icon "Expand panel (e)" at bounding box center [326, 33] width 7 height 7
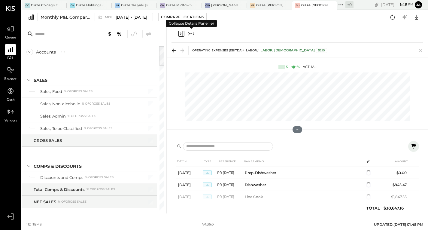
click at [350, 146] on icon at bounding box center [413, 146] width 7 height 7
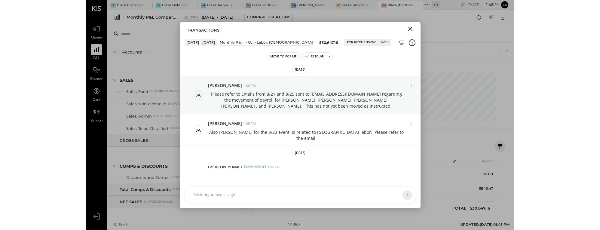
scroll to position [243, 0]
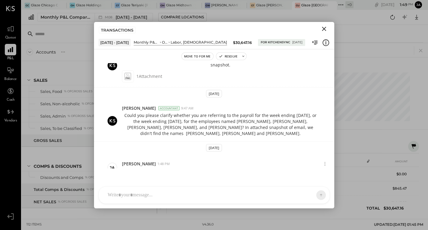
click at [350, 97] on div at bounding box center [297, 100] width 261 height 63
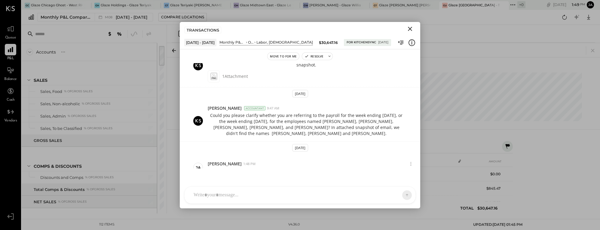
click at [227, 202] on div "KP [PERSON_NAME] TP [PERSON_NAME] [PERSON_NAME] MC [PERSON_NAME] [PERSON_NAME] …" at bounding box center [299, 194] width 231 height 17
click at [262, 173] on div "**********" at bounding box center [300, 169] width 219 height 24
click at [261, 154] on div "**********" at bounding box center [300, 170] width 231 height 33
click at [261, 157] on div "**********" at bounding box center [300, 170] width 231 height 33
click at [261, 163] on div "**********" at bounding box center [300, 169] width 219 height 24
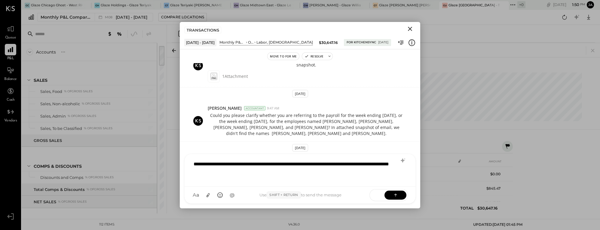
click at [283, 165] on div "**********" at bounding box center [300, 169] width 219 height 24
click at [303, 177] on div "**********" at bounding box center [300, 169] width 219 height 24
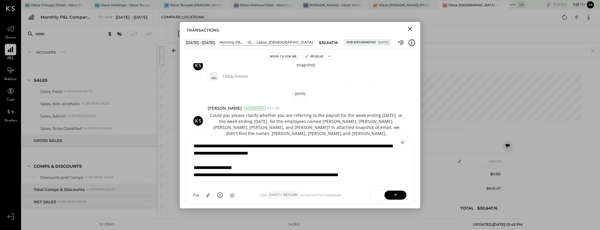
click at [342, 185] on div "**********" at bounding box center [300, 161] width 231 height 51
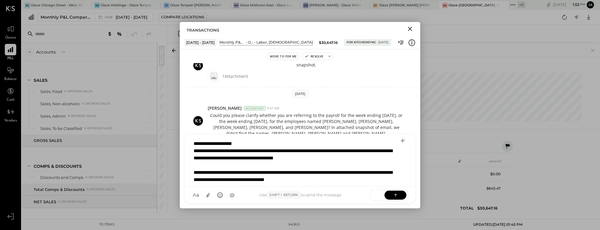
scroll to position [29, 0]
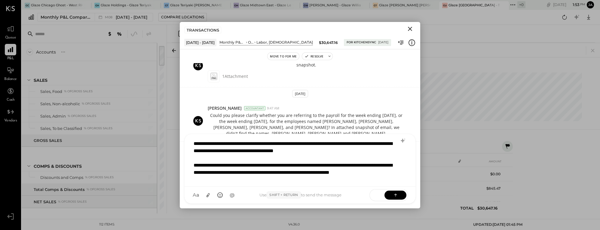
click at [323, 184] on div "**********" at bounding box center [300, 160] width 231 height 53
click at [323, 181] on div "**********" at bounding box center [292, 173] width 197 height 22
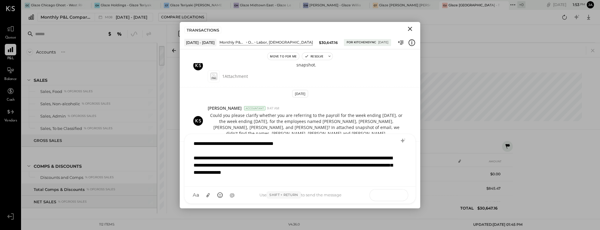
click at [350, 194] on icon at bounding box center [396, 195] width 6 height 6
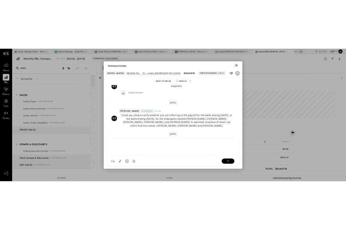
scroll to position [323, 0]
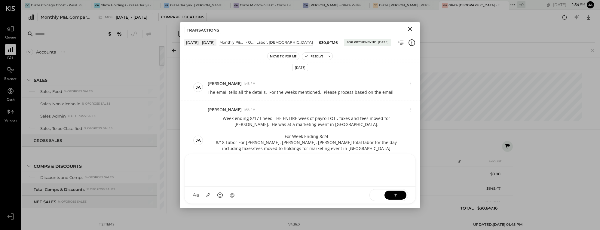
click at [350, 27] on icon "Close" at bounding box center [409, 28] width 7 height 7
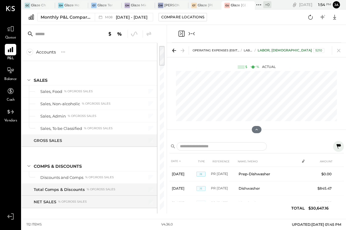
click at [196, 33] on div at bounding box center [256, 34] width 169 height 18
click at [193, 34] on icon "Collapse panel (e)" at bounding box center [191, 33] width 7 height 7
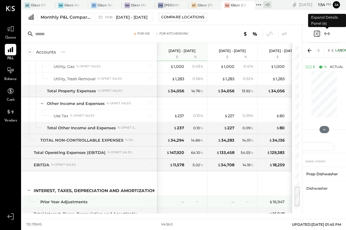
scroll to position [1096, 0]
